Goal: Complete application form

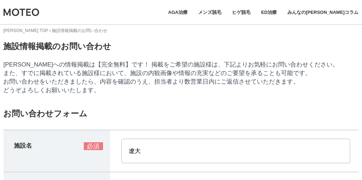
type input "遼大"
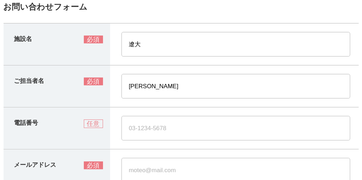
type input "[PERSON_NAME]"
type input "0367126105"
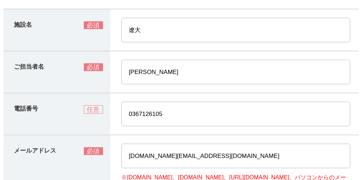
type input "[DOMAIN_NAME][EMAIL_ADDRESS][DOMAIN_NAME]"
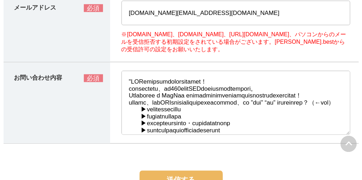
scroll to position [305, 0]
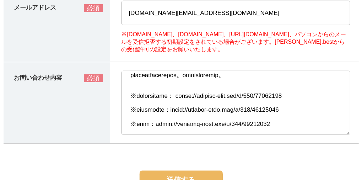
type textarea ""LORemipsumdolorsitamet！ consectetu、ad704elitSEDdoeiusmodtempori。 Utlaboree d M…"
